Goal: Communication & Community: Participate in discussion

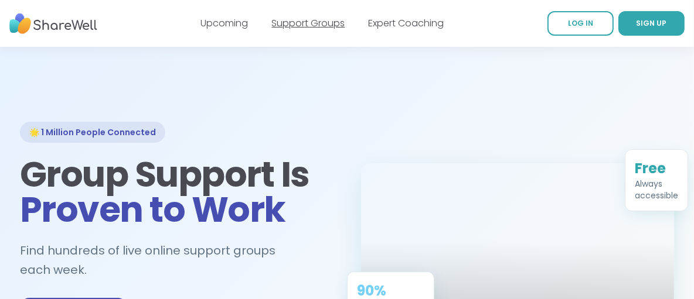
click at [321, 21] on link "Support Groups" at bounding box center [308, 22] width 73 height 13
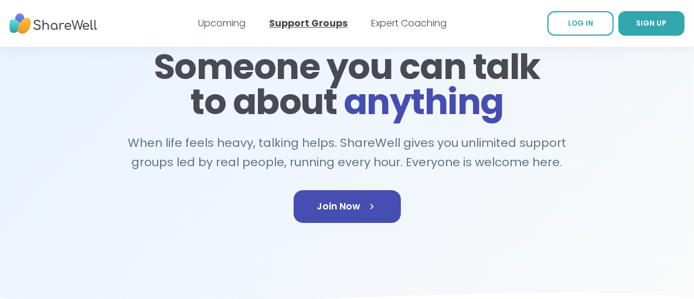
scroll to position [117, 0]
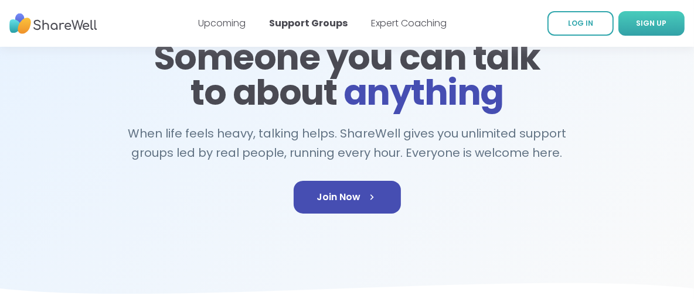
click at [649, 21] on span "SIGN UP" at bounding box center [651, 23] width 30 height 10
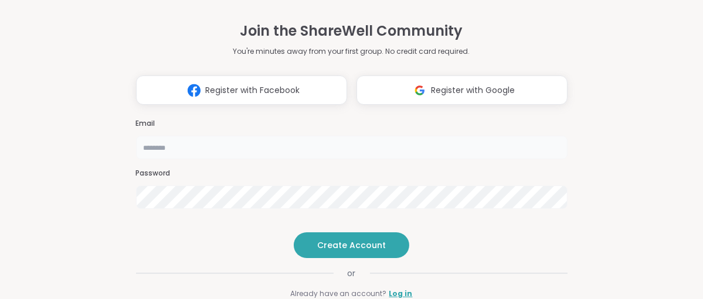
click at [148, 136] on input "email" at bounding box center [351, 147] width 431 height 23
type input "**********"
click at [329, 251] on span "Create Account" at bounding box center [351, 246] width 69 height 12
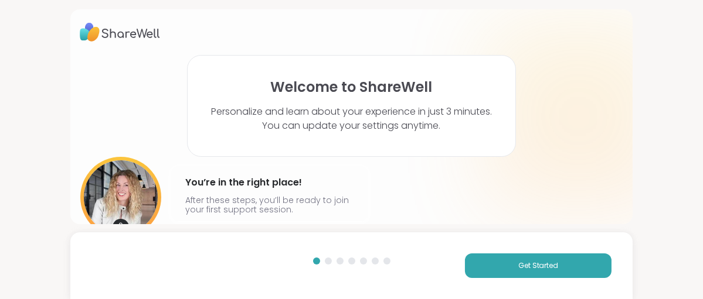
scroll to position [40, 0]
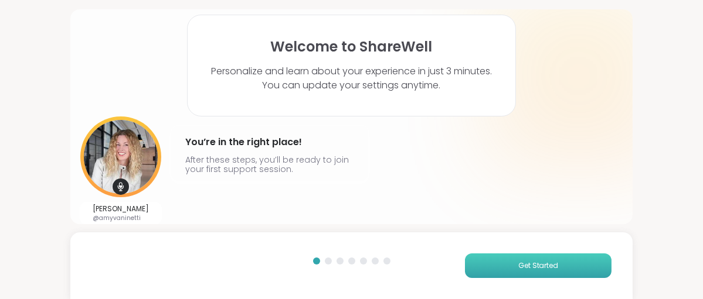
click at [538, 264] on span "Get Started" at bounding box center [538, 266] width 40 height 11
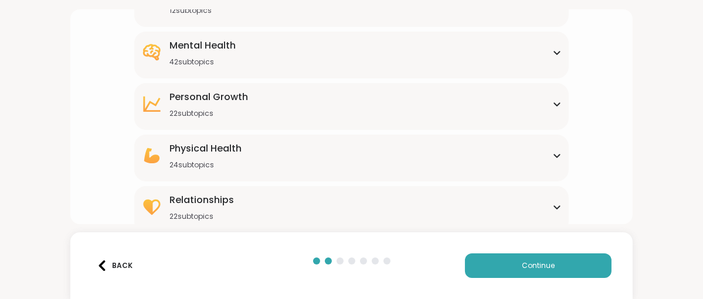
scroll to position [246, 0]
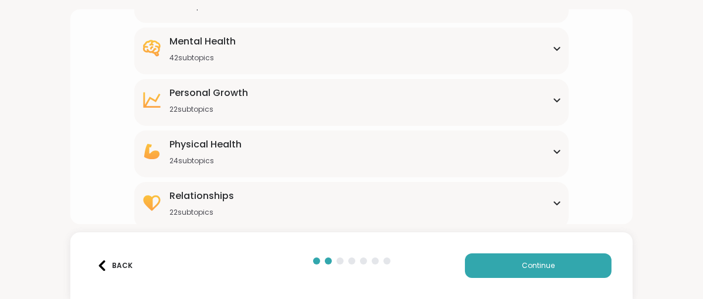
click at [554, 202] on icon at bounding box center [556, 203] width 5 height 3
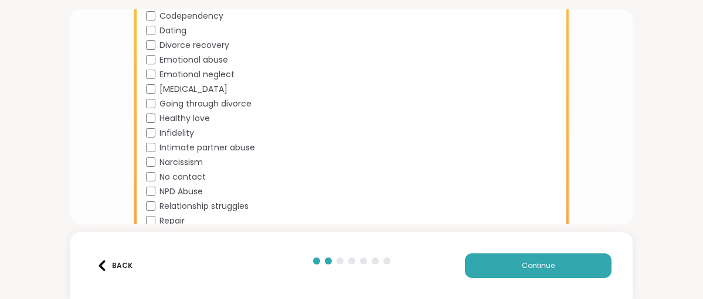
scroll to position [502, 0]
click at [527, 265] on span "Continue" at bounding box center [537, 266] width 33 height 11
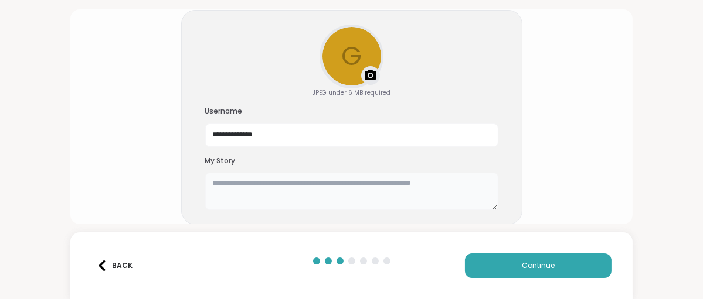
click at [206, 182] on textarea at bounding box center [351, 191] width 293 height 37
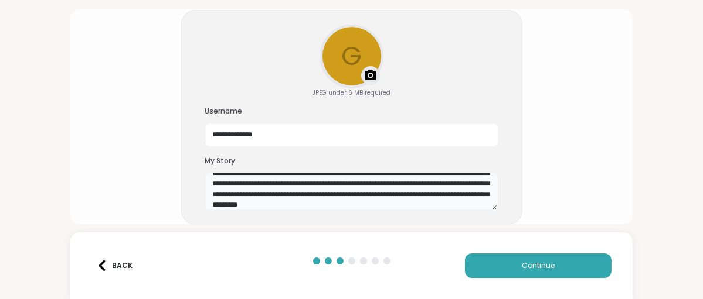
scroll to position [31, 0]
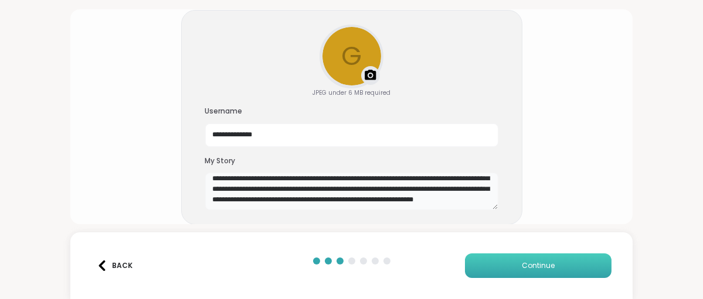
type textarea "**********"
click at [527, 261] on span "Continue" at bounding box center [537, 266] width 33 height 11
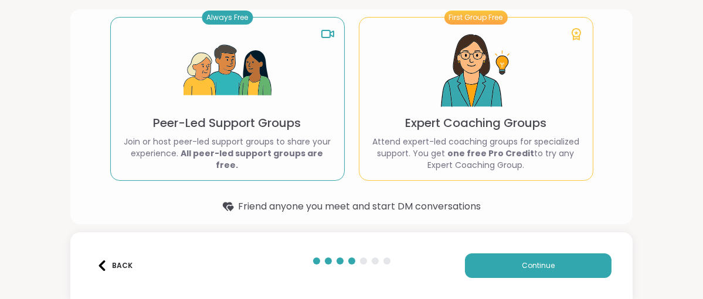
click at [640, 202] on div "Types of ShareWell Support Groups Whether you prefer support groups or expert g…" at bounding box center [351, 149] width 703 height 299
click at [224, 60] on img at bounding box center [227, 71] width 88 height 88
click at [221, 142] on p "Join or host peer-led support groups to share your experience. All peer-led sup…" at bounding box center [227, 153] width 214 height 35
click at [525, 268] on span "Continue" at bounding box center [537, 266] width 33 height 11
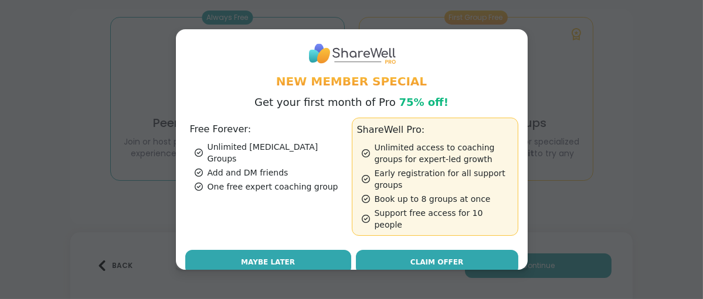
click at [269, 257] on span "Maybe Later" at bounding box center [268, 262] width 54 height 11
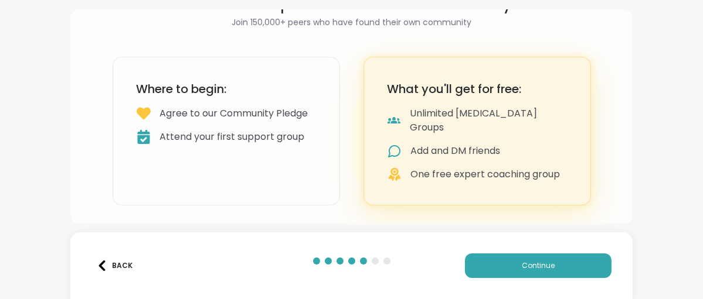
scroll to position [54, 0]
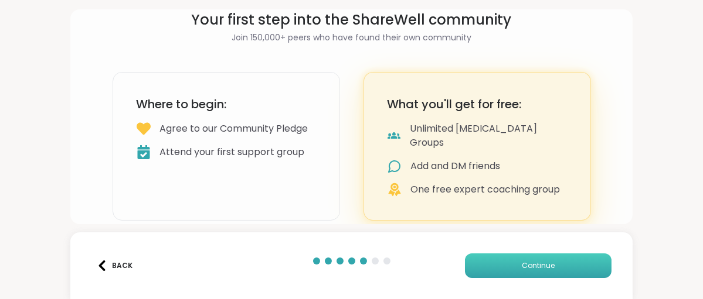
click at [527, 264] on span "Continue" at bounding box center [537, 266] width 33 height 11
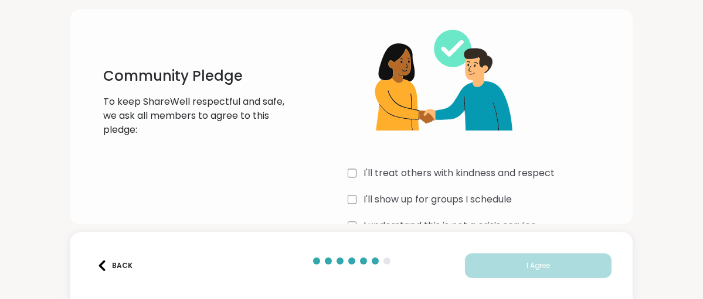
scroll to position [83, 0]
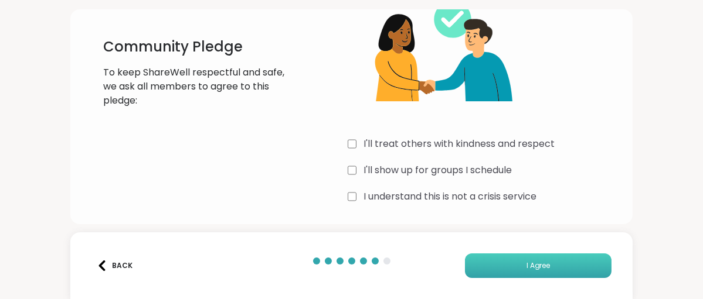
click at [526, 262] on span "I Agree" at bounding box center [538, 266] width 24 height 11
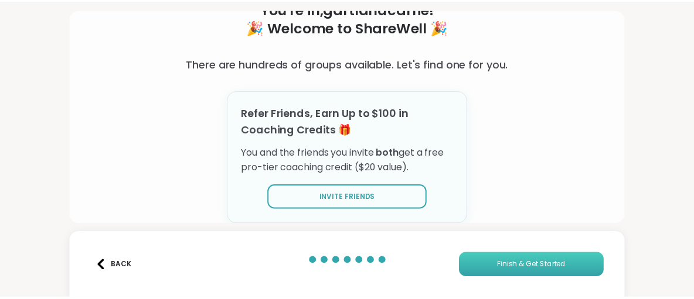
scroll to position [79, 0]
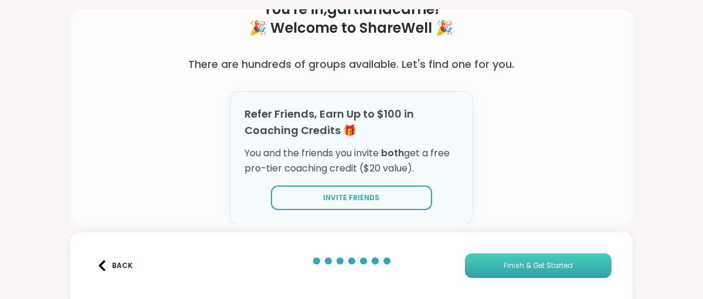
click at [511, 265] on span "Finish & Get Started" at bounding box center [538, 266] width 70 height 11
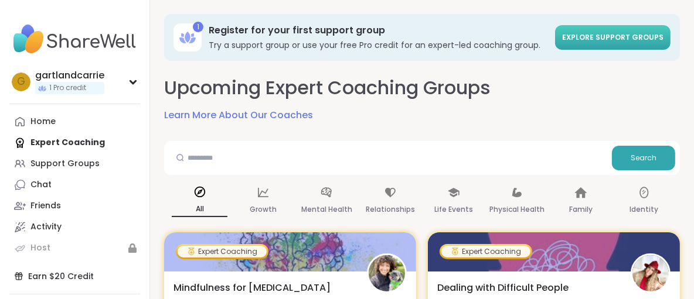
click at [599, 38] on span "Explore support groups" at bounding box center [612, 37] width 101 height 10
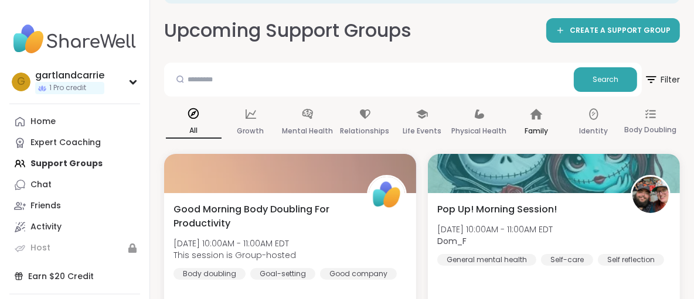
scroll to position [46, 0]
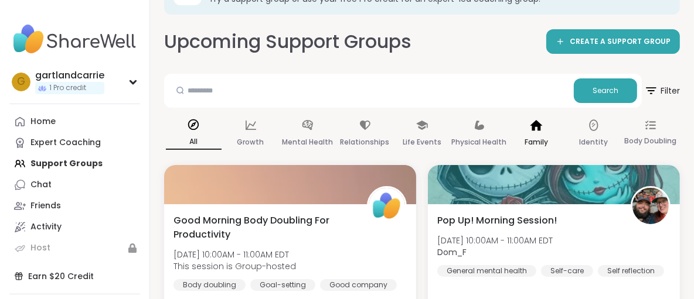
click at [533, 138] on p "Family" at bounding box center [535, 142] width 23 height 14
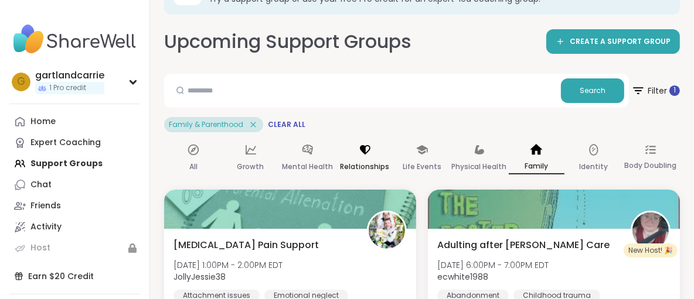
click at [373, 160] on p "Relationships" at bounding box center [364, 167] width 49 height 14
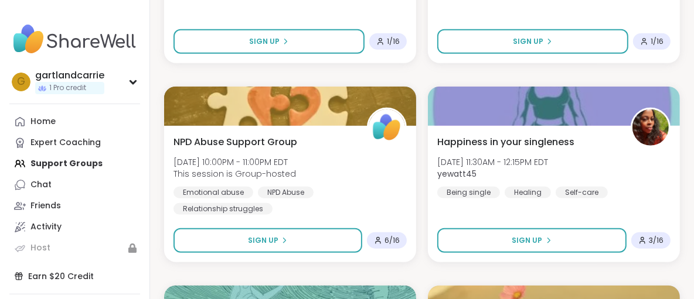
scroll to position [748, 0]
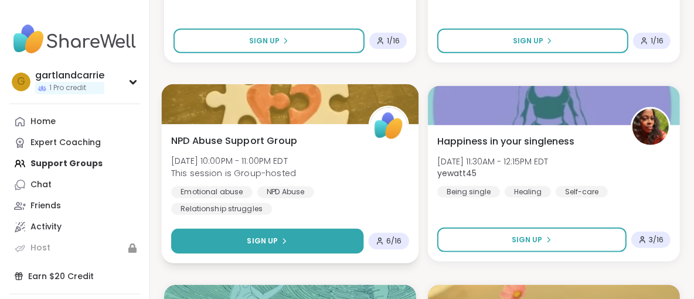
click at [266, 236] on span "Sign Up" at bounding box center [262, 241] width 31 height 11
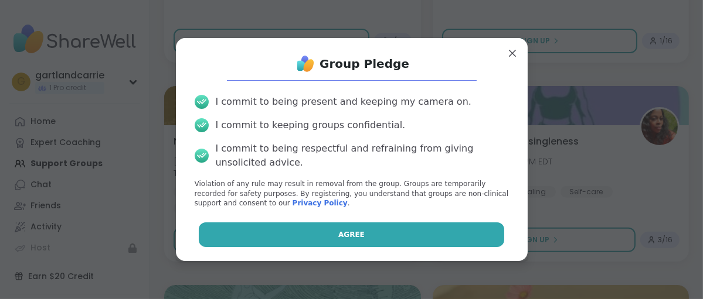
click at [340, 236] on span "Agree" at bounding box center [351, 235] width 26 height 11
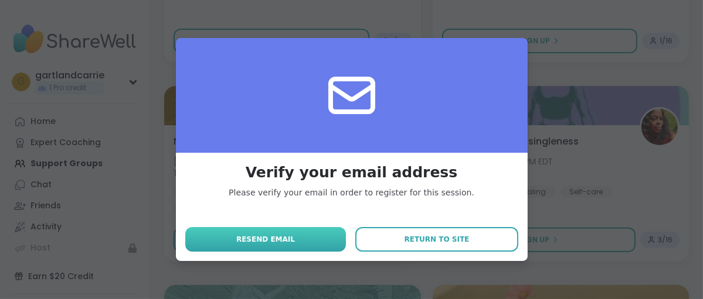
click at [247, 238] on span "Resend email" at bounding box center [265, 239] width 59 height 11
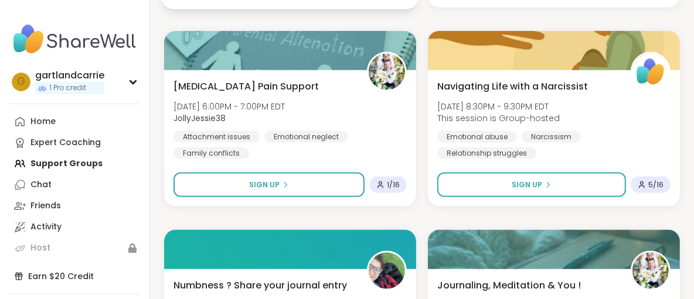
scroll to position [1208, 0]
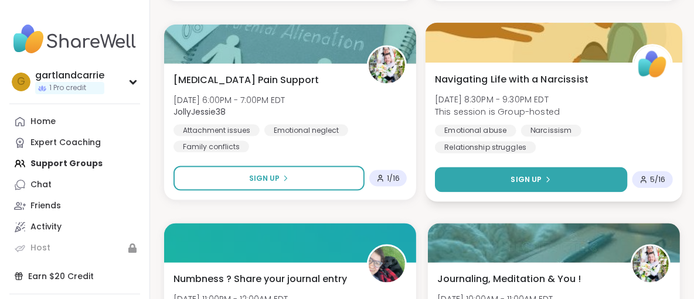
click at [530, 176] on span "Sign Up" at bounding box center [526, 180] width 31 height 11
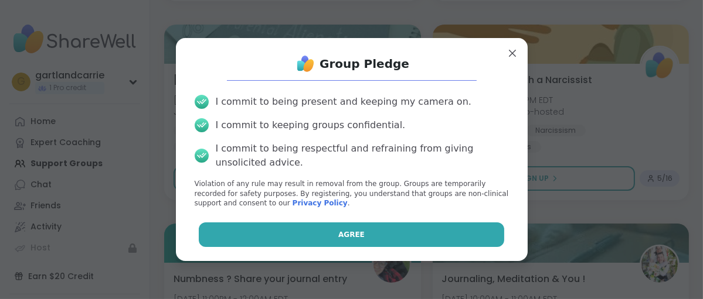
click at [360, 230] on button "Agree" at bounding box center [351, 235] width 305 height 25
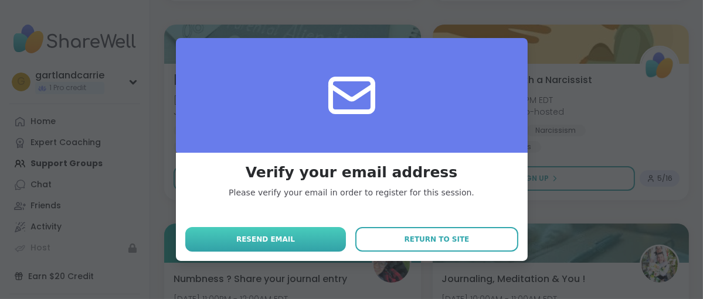
click at [260, 237] on span "Resend email" at bounding box center [265, 239] width 59 height 11
